Goal: Task Accomplishment & Management: Manage account settings

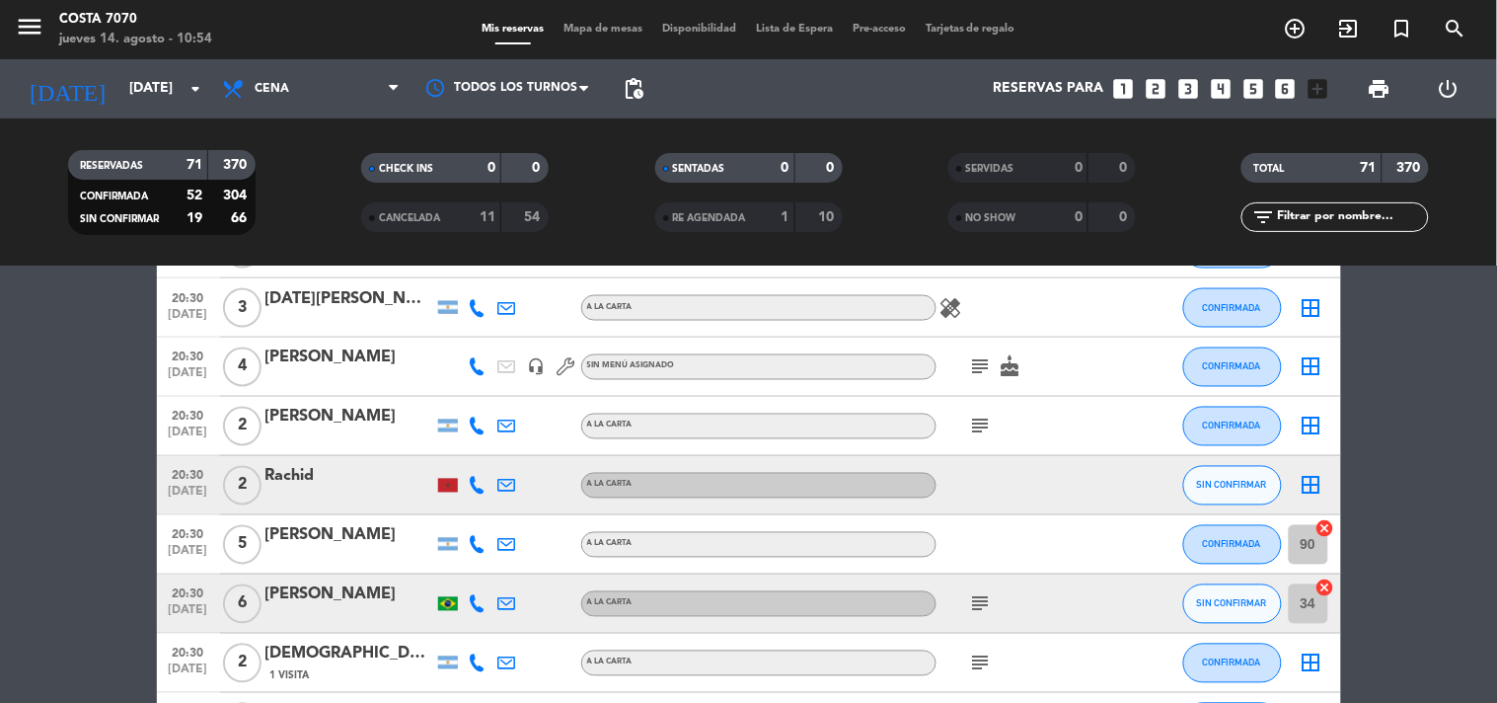
scroll to position [1097, 0]
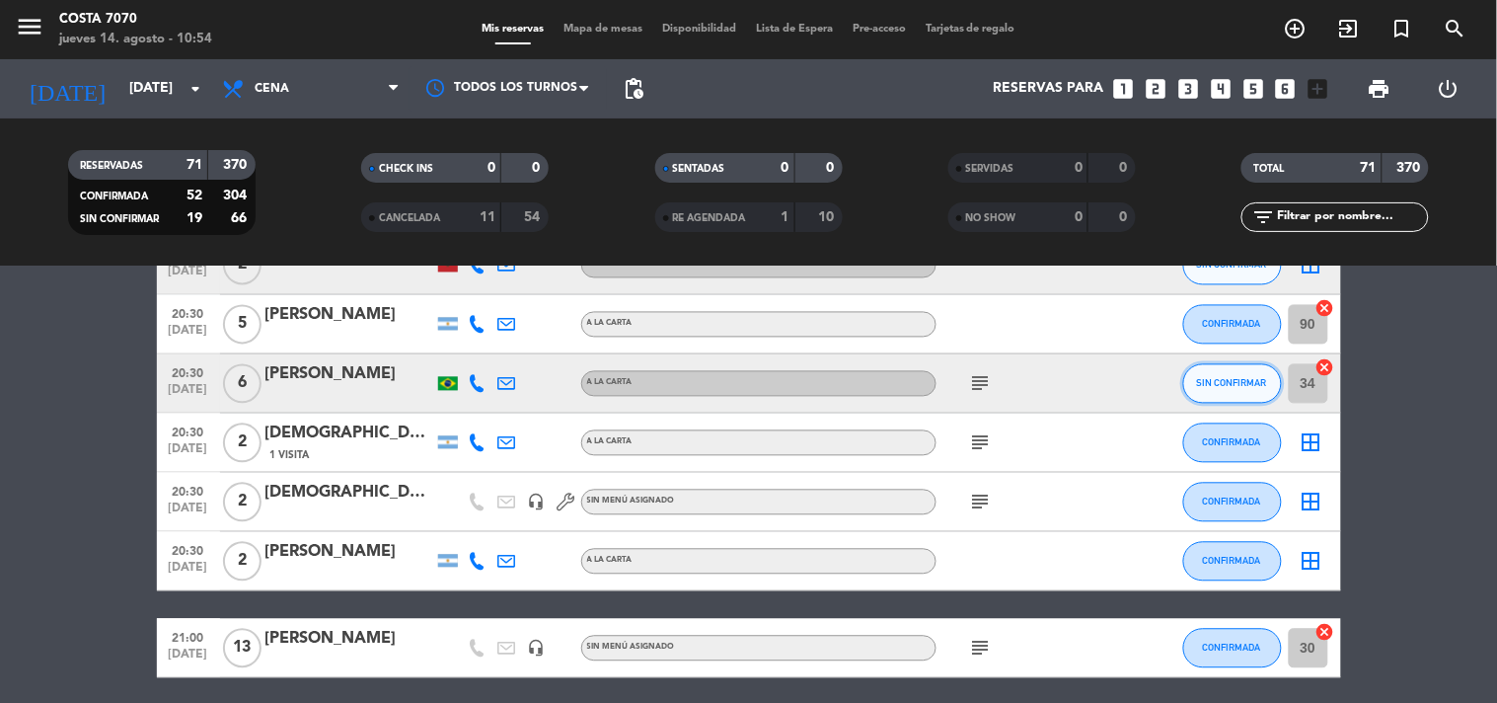
click at [1214, 381] on span "SIN CONFIRMAR" at bounding box center [1232, 383] width 70 height 11
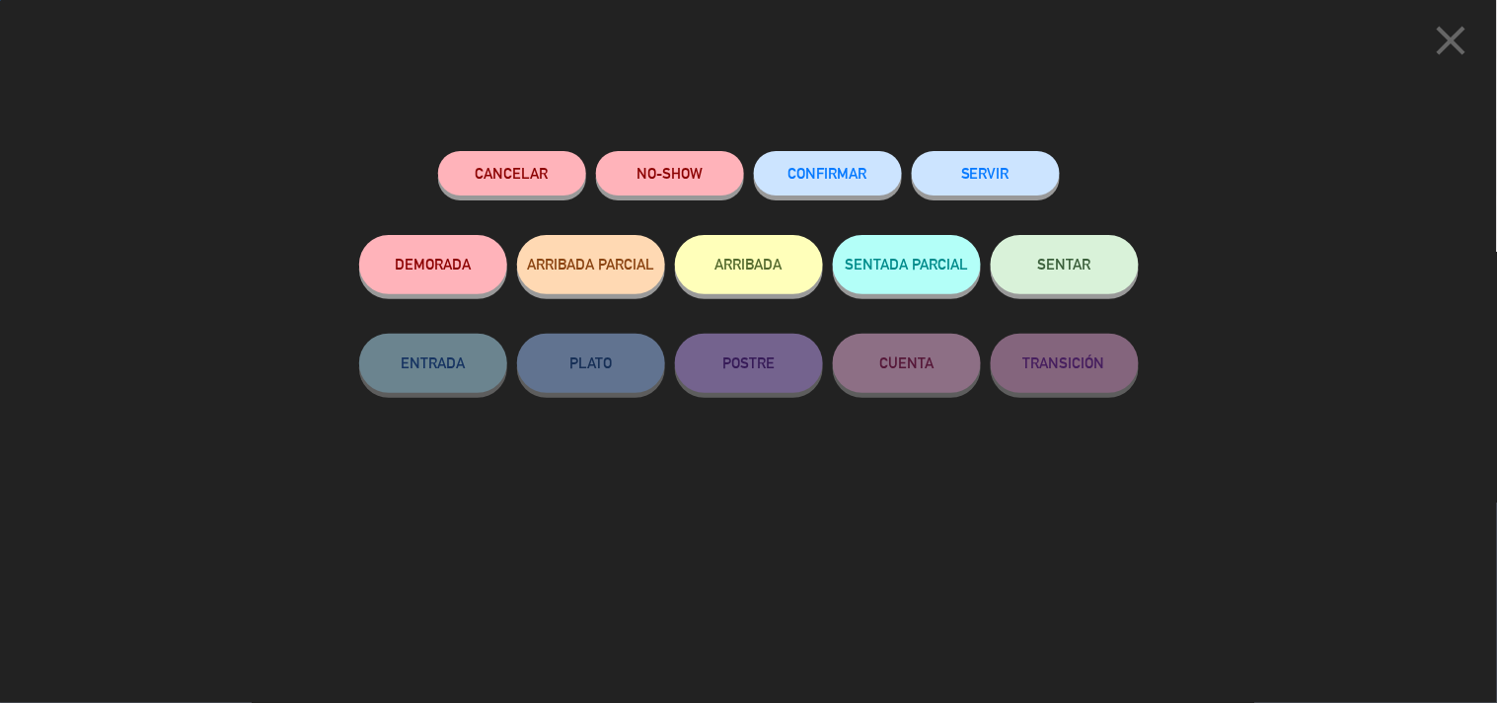
click at [523, 176] on button "Cancelar" at bounding box center [512, 173] width 148 height 44
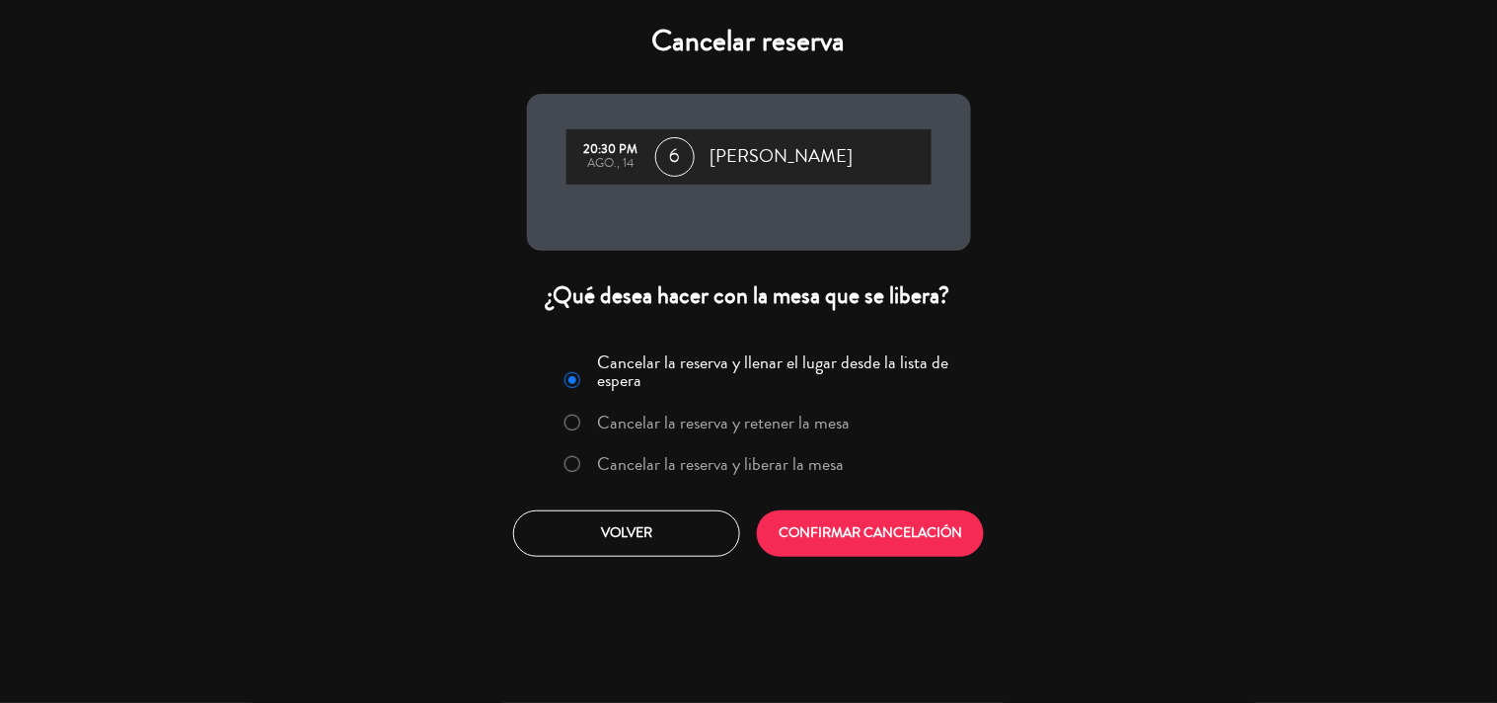
click at [696, 455] on label "Cancelar la reserva y liberar la mesa" at bounding box center [720, 464] width 247 height 18
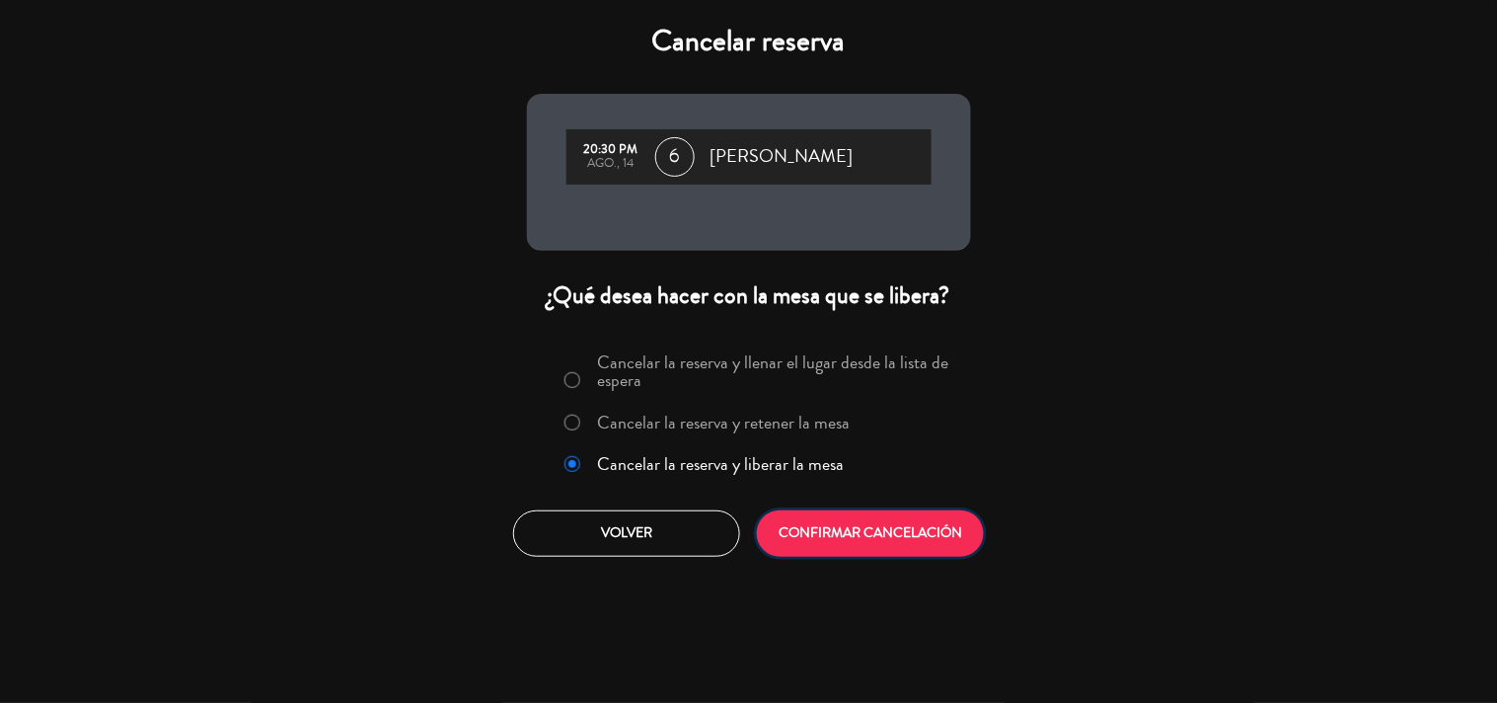
click at [809, 518] on button "CONFIRMAR CANCELACIÓN" at bounding box center [870, 533] width 227 height 46
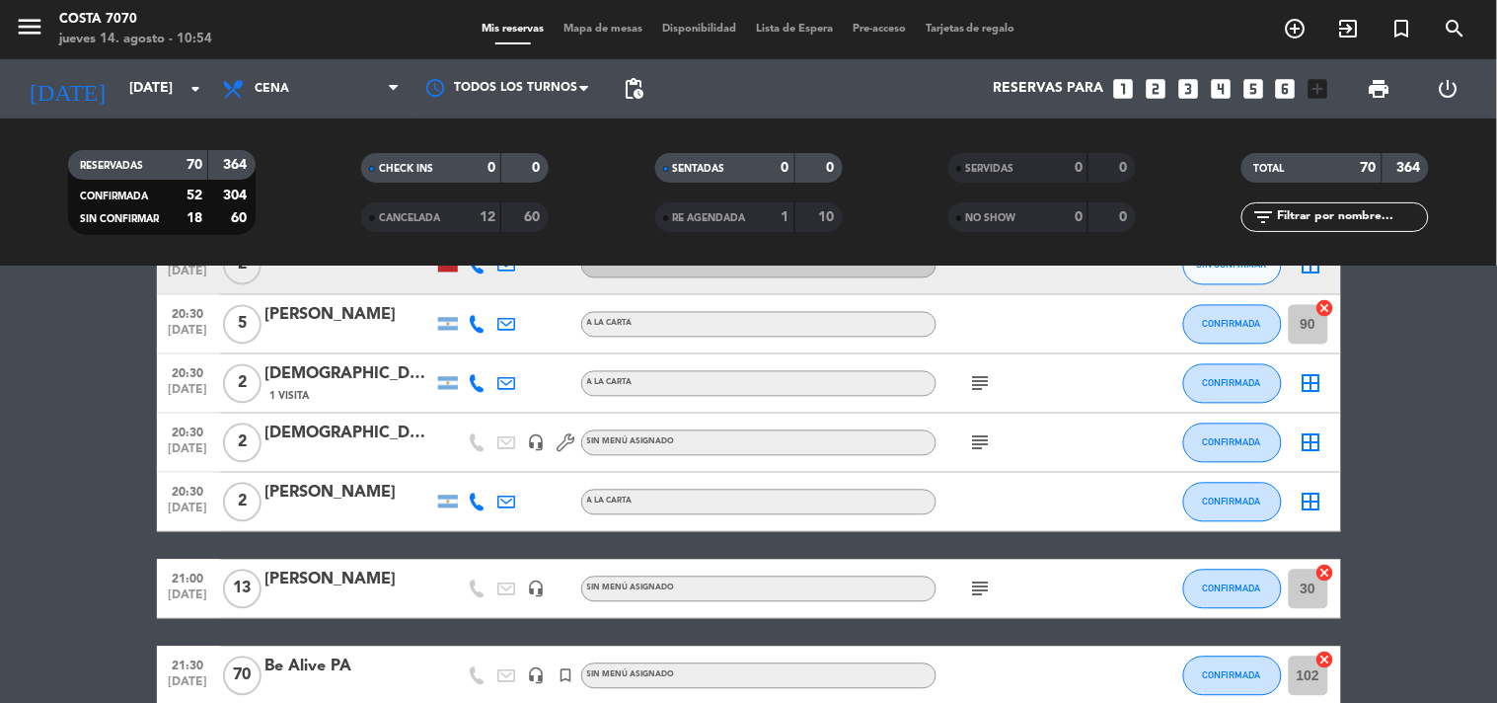
click at [1395, 218] on input "text" at bounding box center [1351, 217] width 153 height 22
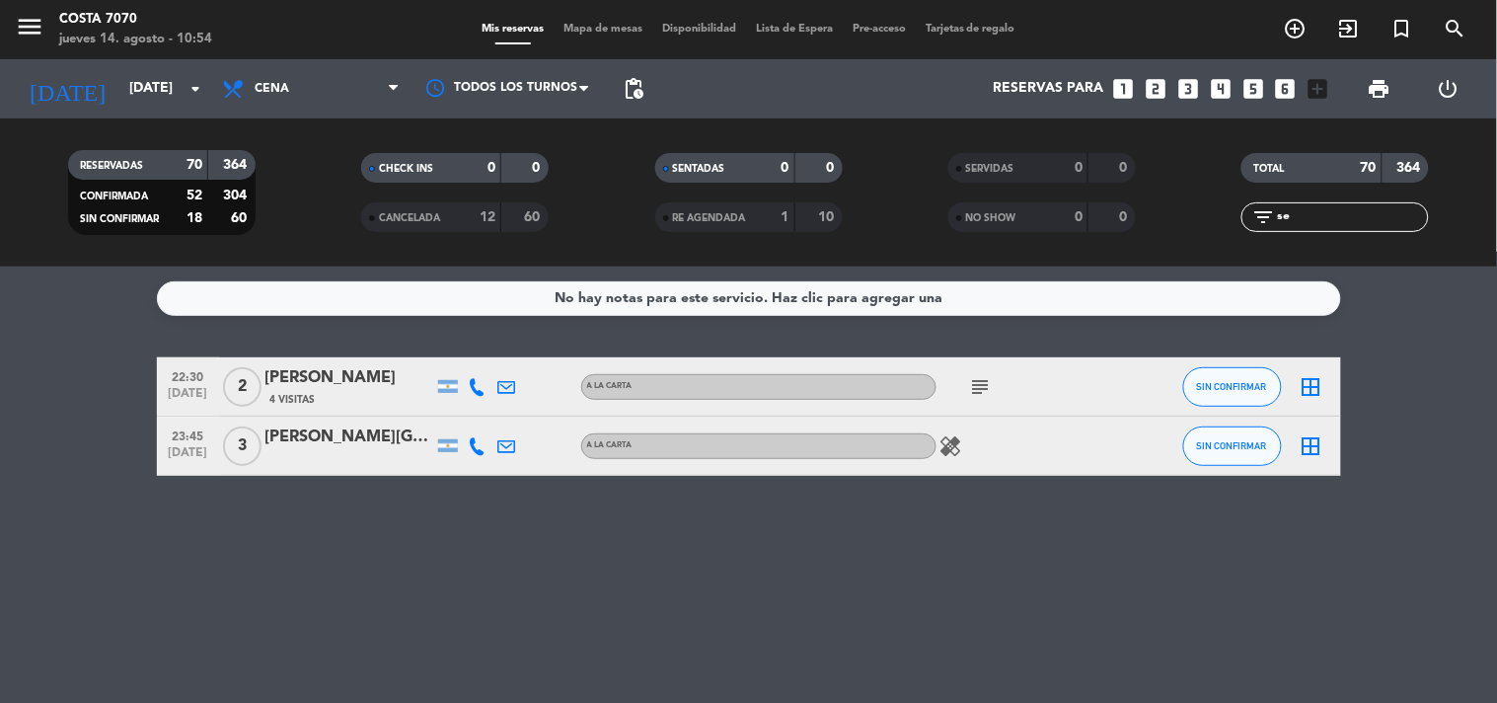
scroll to position [0, 0]
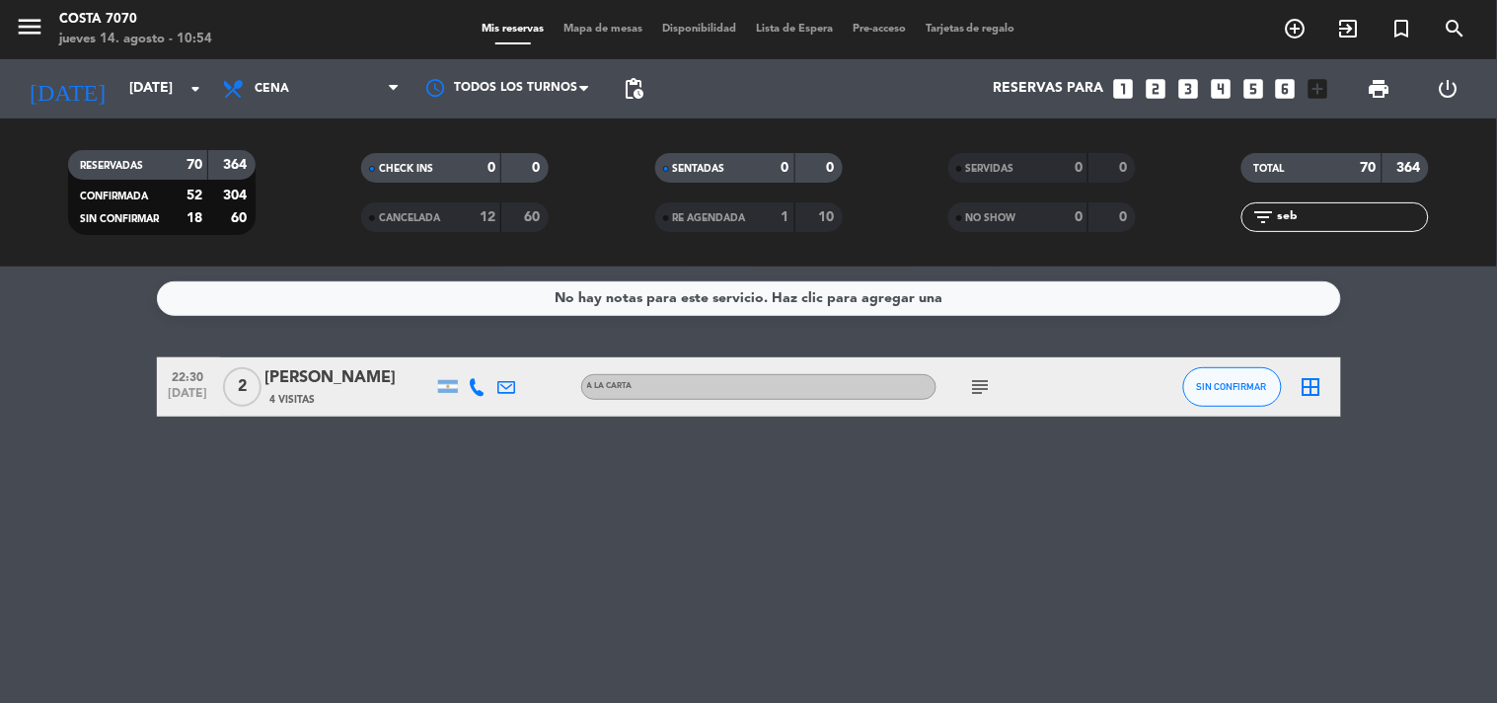
type input "seb"
click at [1206, 377] on button "SIN CONFIRMAR" at bounding box center [1232, 386] width 99 height 39
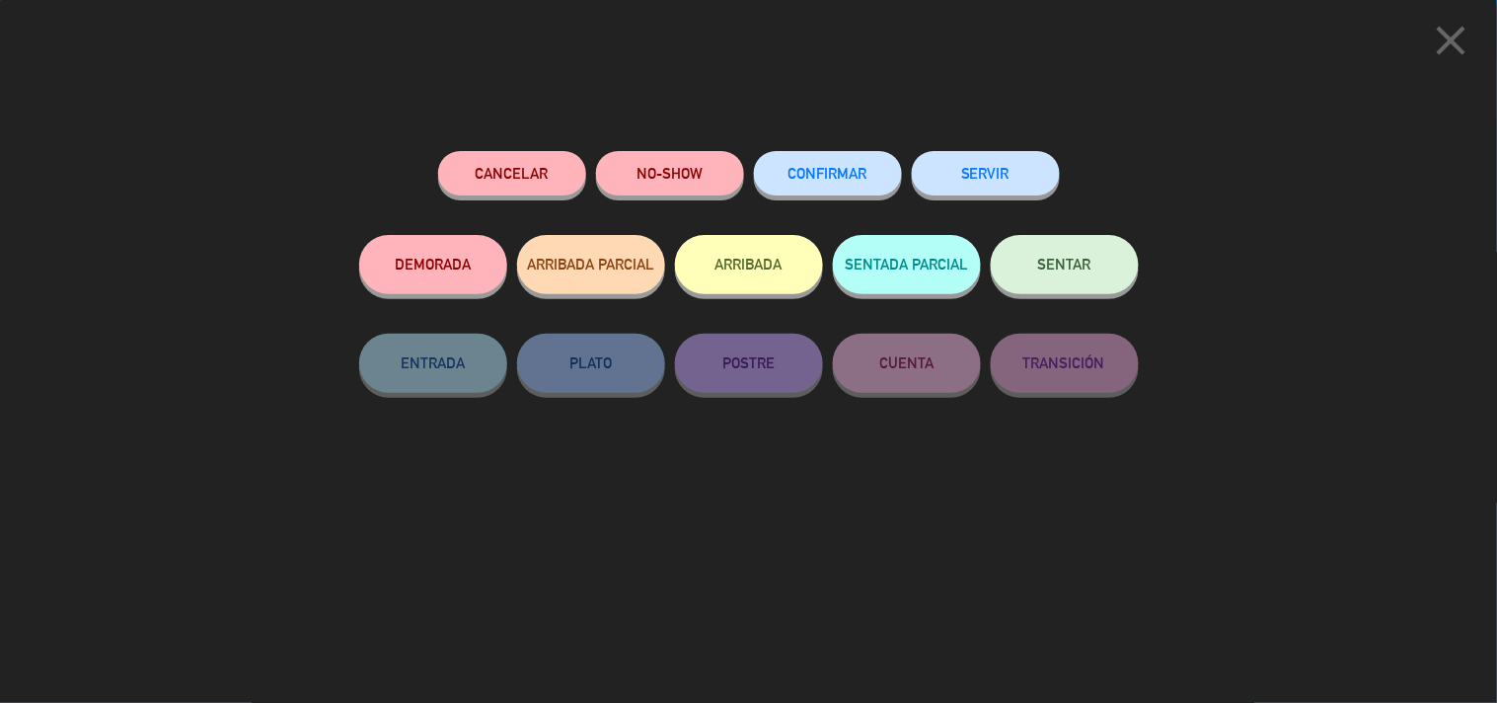
drag, startPoint x: 757, startPoint y: 166, endPoint x: 794, endPoint y: 165, distance: 36.5
click at [761, 165] on button "CONFIRMAR" at bounding box center [828, 173] width 148 height 44
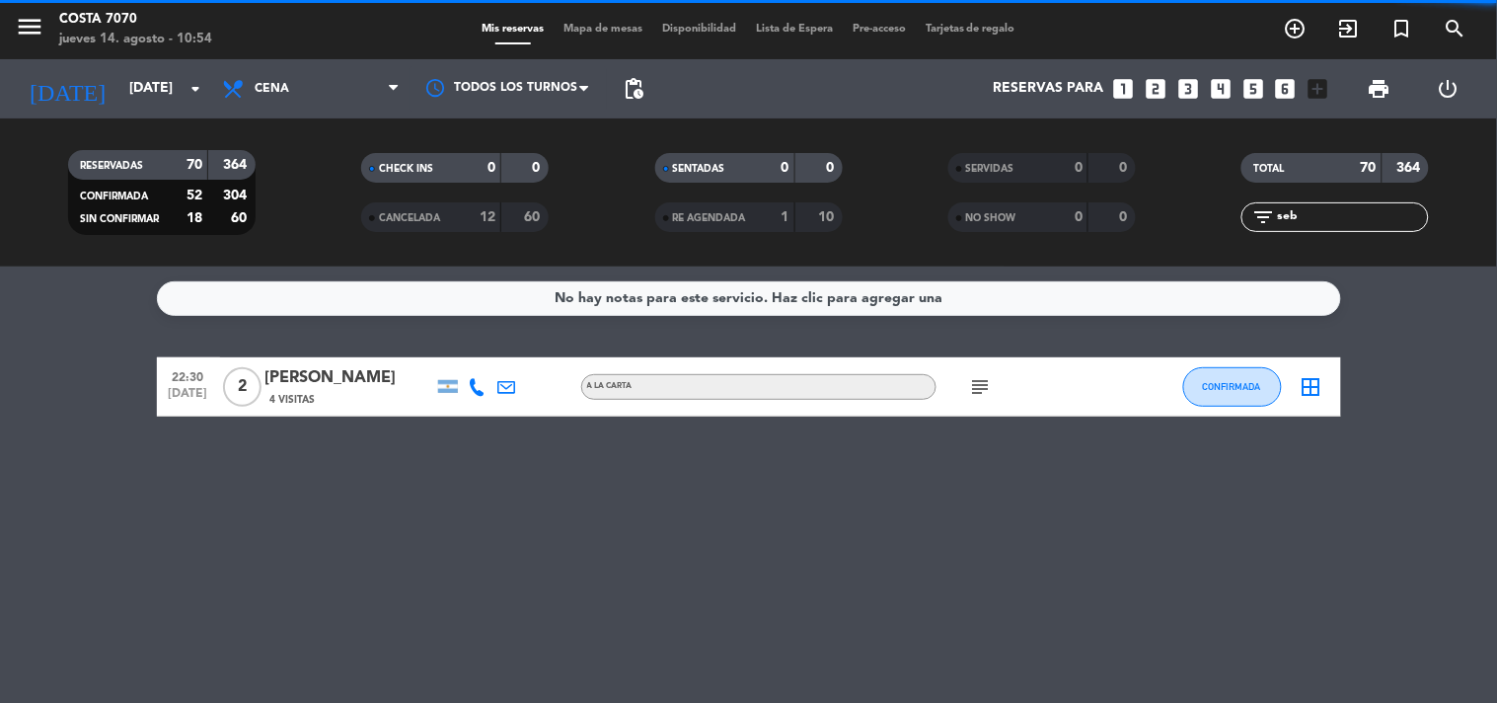
click at [1335, 214] on input "seb" at bounding box center [1351, 217] width 153 height 22
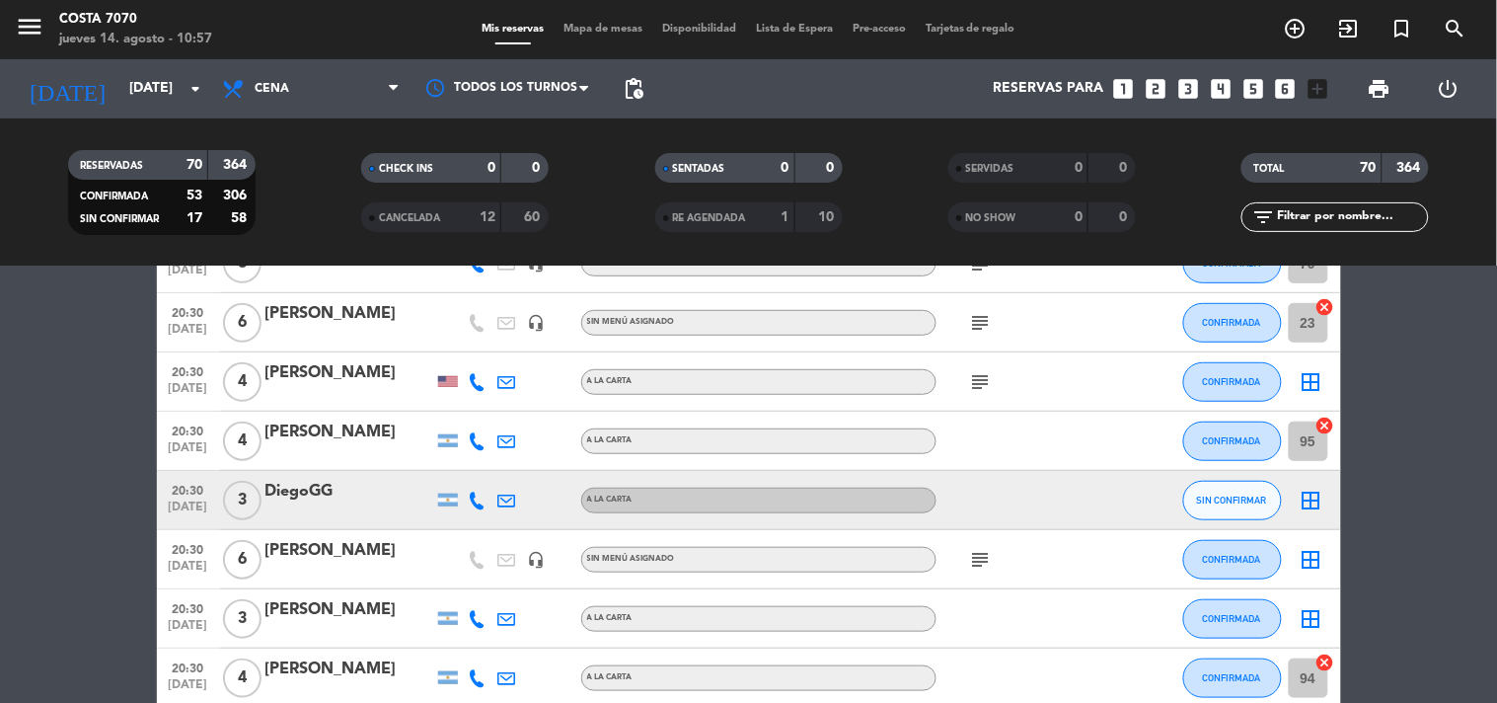
scroll to position [438, 0]
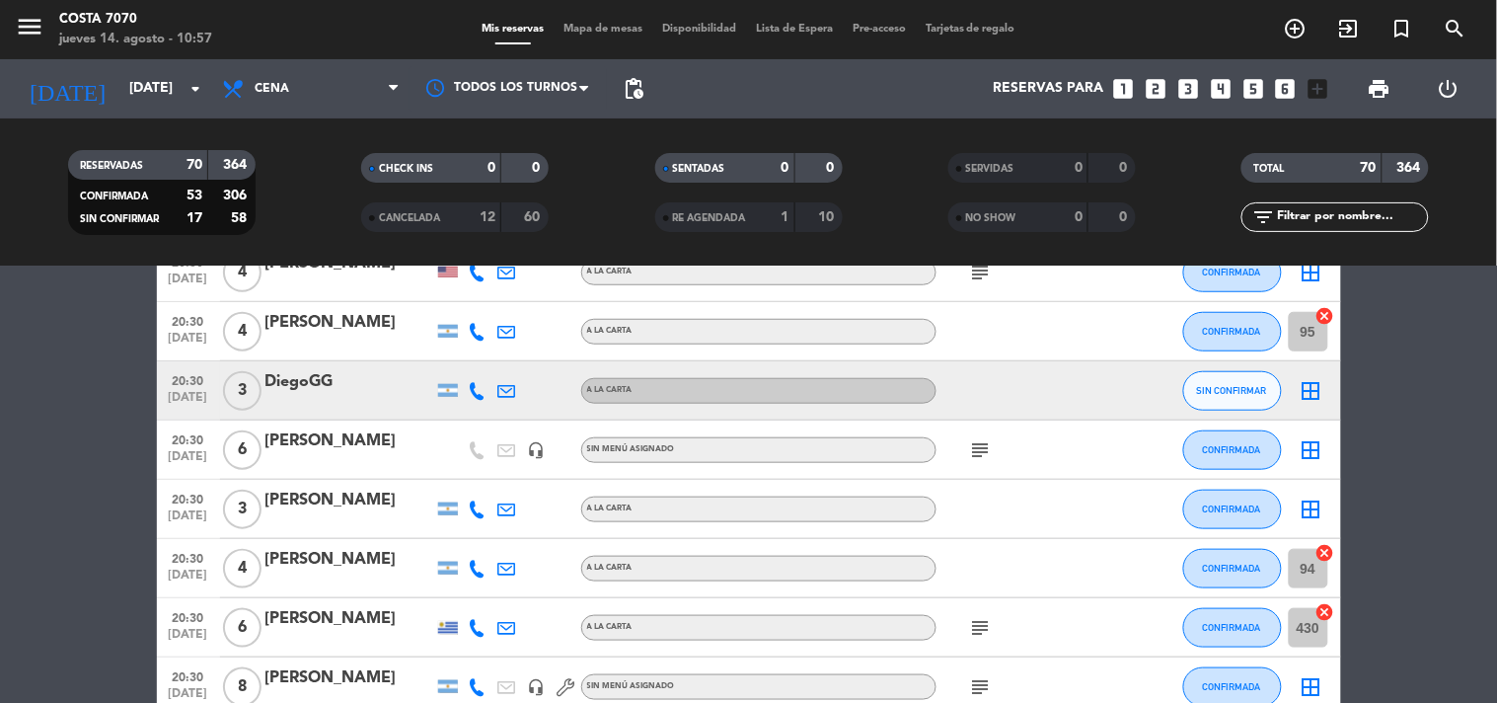
click at [472, 390] on icon at bounding box center [478, 391] width 18 height 18
click at [457, 355] on span "Copiar" at bounding box center [462, 356] width 41 height 21
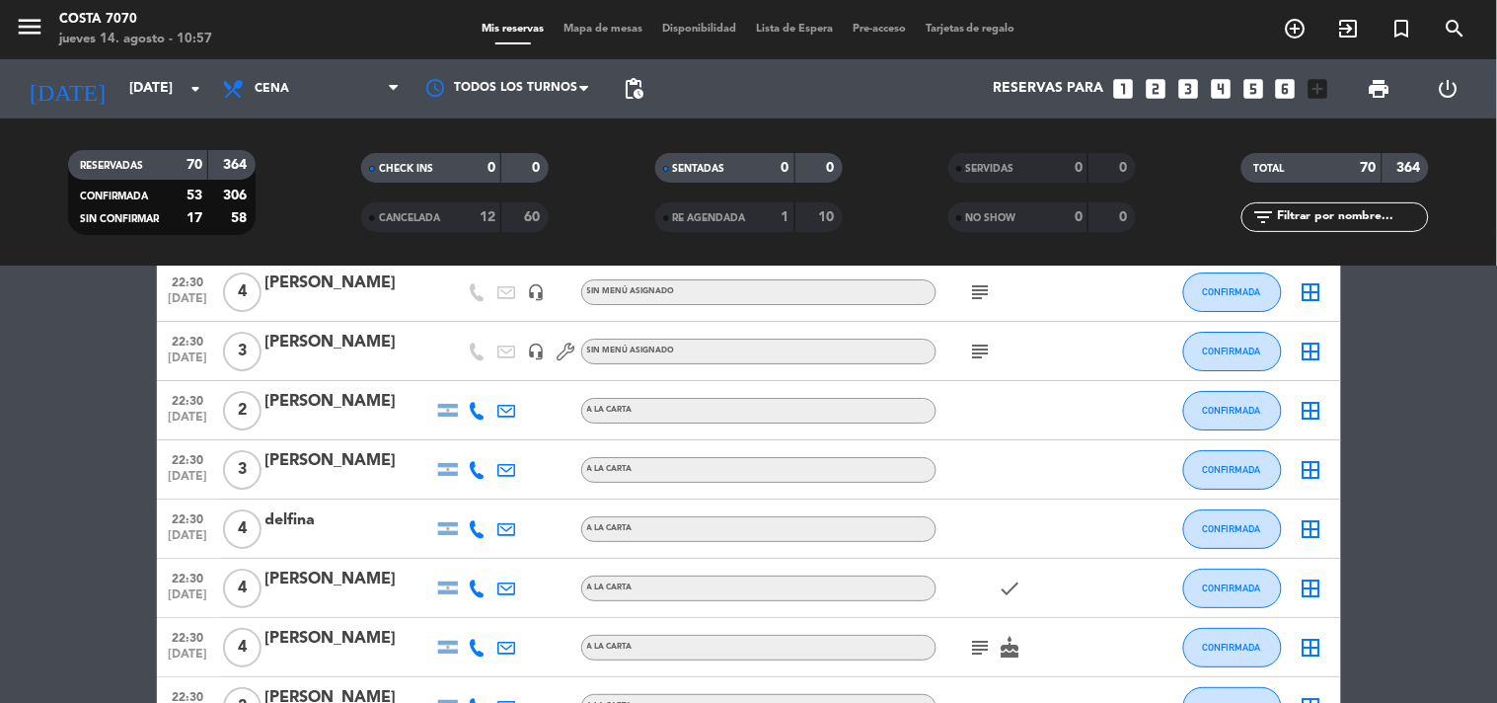
scroll to position [2303, 0]
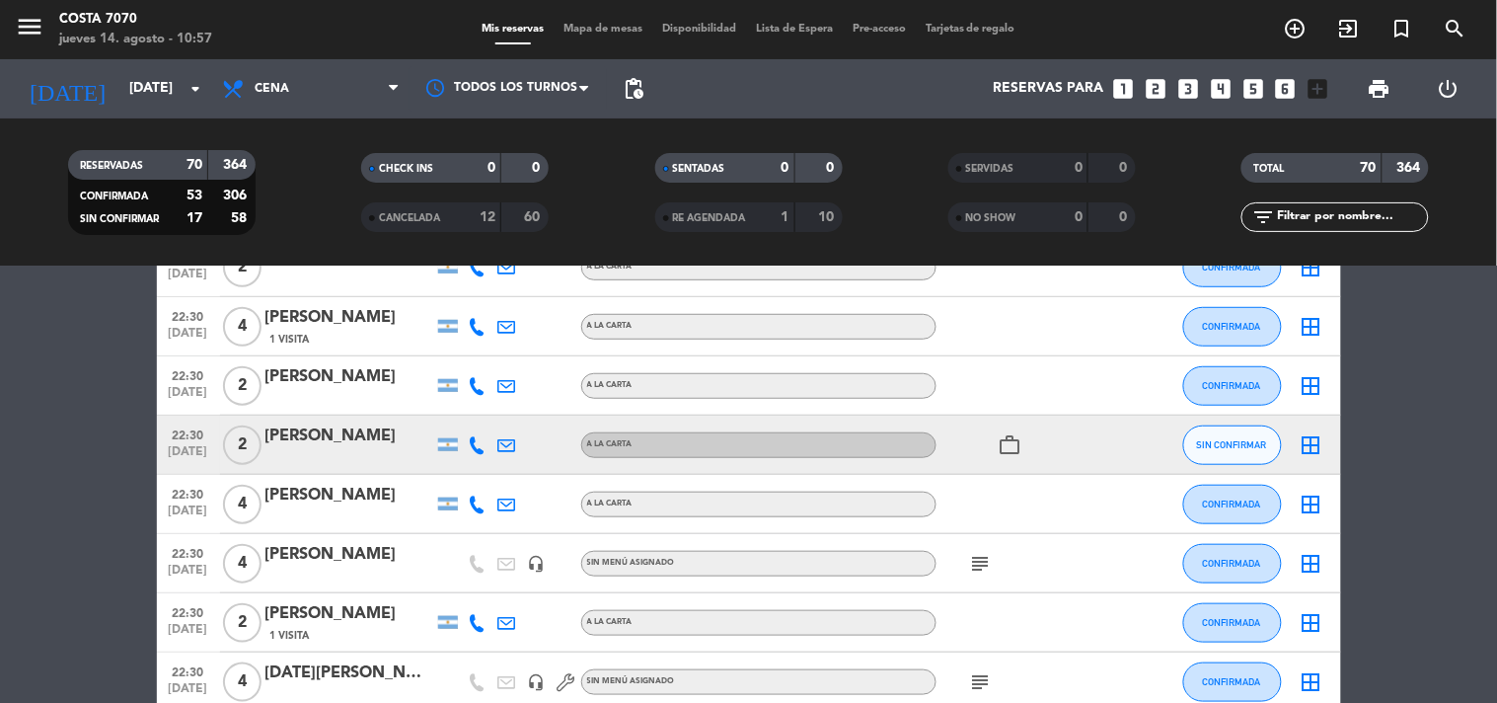
click at [477, 454] on div at bounding box center [478, 445] width 30 height 58
click at [480, 429] on div at bounding box center [478, 445] width 30 height 58
click at [479, 440] on icon at bounding box center [478, 445] width 18 height 18
click at [467, 412] on span "Copiar" at bounding box center [462, 411] width 41 height 21
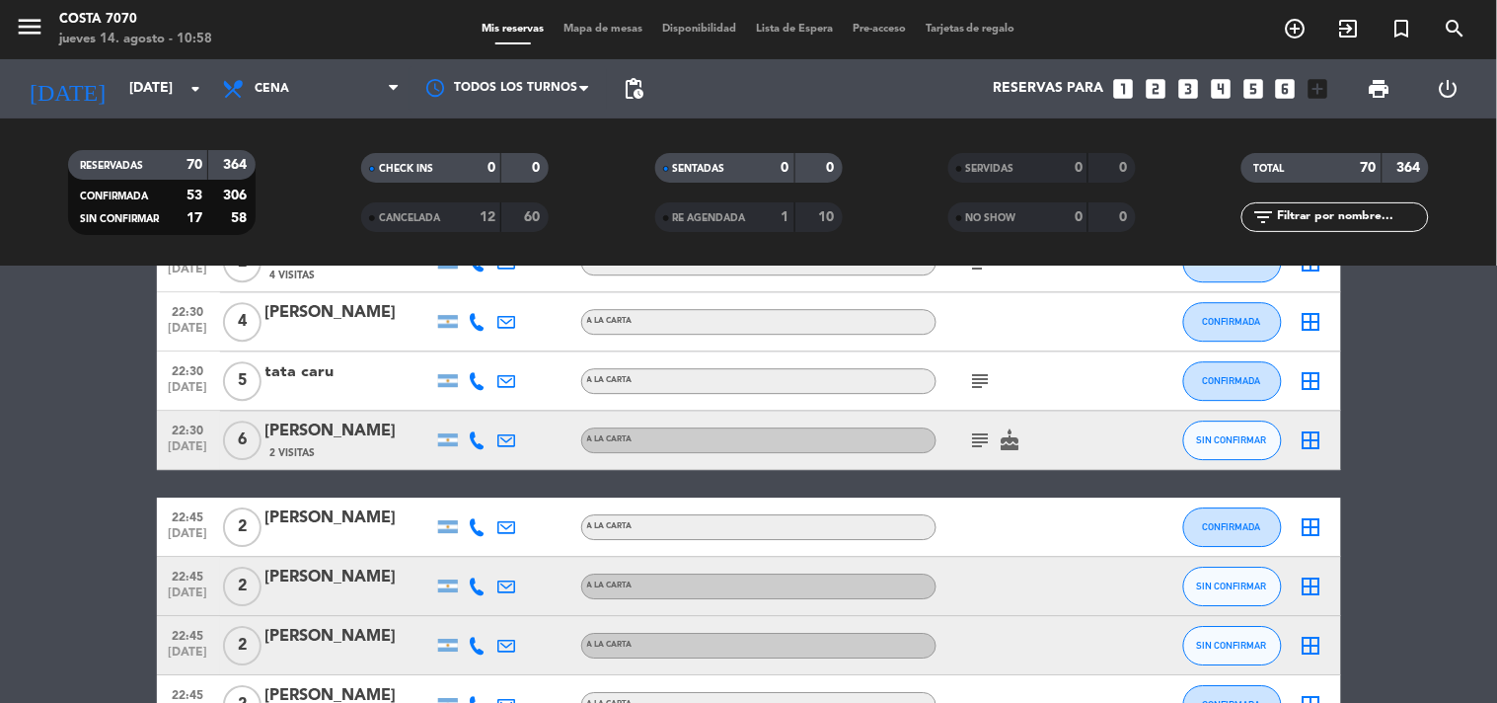
scroll to position [2556, 0]
